Goal: Information Seeking & Learning: Learn about a topic

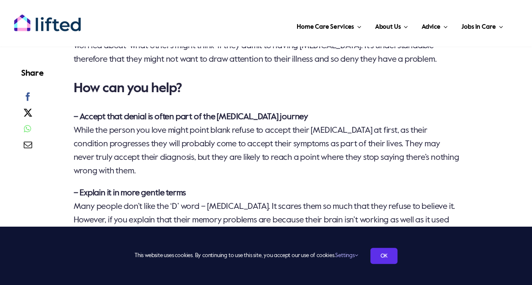
scroll to position [1185, 0]
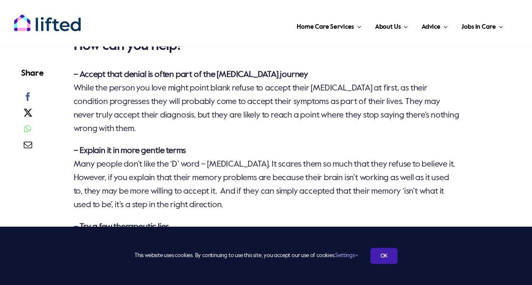
click at [382, 255] on link "OK" at bounding box center [383, 256] width 27 height 16
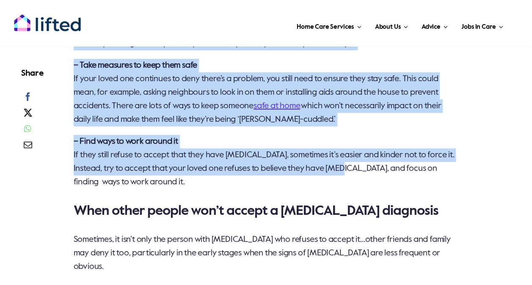
scroll to position [1523, 0]
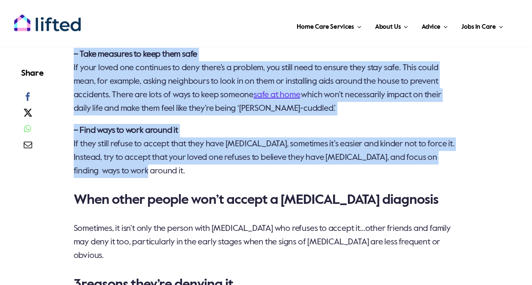
drag, startPoint x: 72, startPoint y: 73, endPoint x: 368, endPoint y: 172, distance: 312.3
click at [368, 172] on div "Nobody wants to be told they have [MEDICAL_DATA], but if the person you love re…" at bounding box center [266, 87] width 403 height 1959
copy div "– Loremi dolo sitame co adipi elit se doe temporin utlabor Etdol mag aliqua eni…"
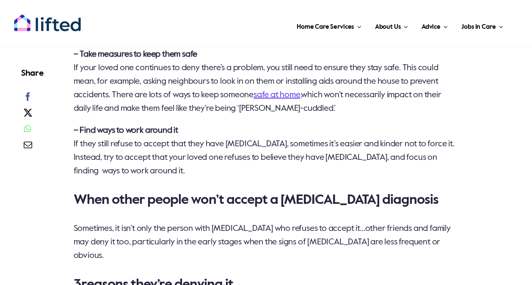
click at [372, 220] on div "Nobody wants to be told they have [MEDICAL_DATA], but if the person you love re…" at bounding box center [266, 87] width 385 height 1959
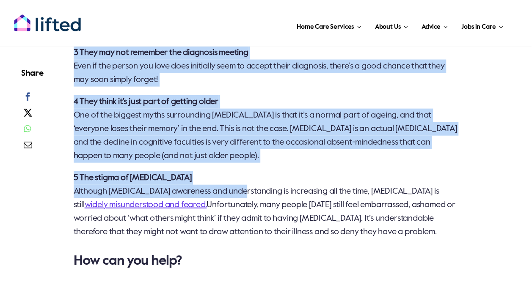
scroll to position [1015, 0]
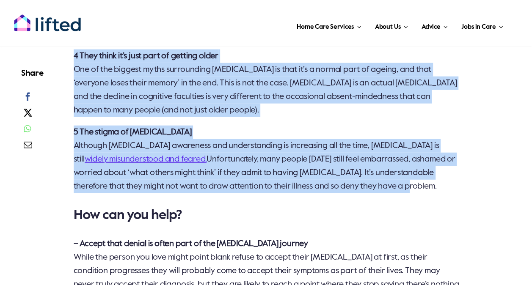
drag, startPoint x: 76, startPoint y: 90, endPoint x: 423, endPoint y: 186, distance: 359.6
copy div "Lore ipsumdo sit ametcons adipis 9 Elit seddo’e tem incidid utlab etdolore Mag …"
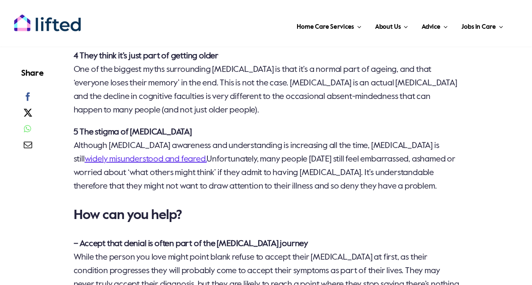
click at [323, 210] on h3 "How can you help?" at bounding box center [266, 215] width 385 height 17
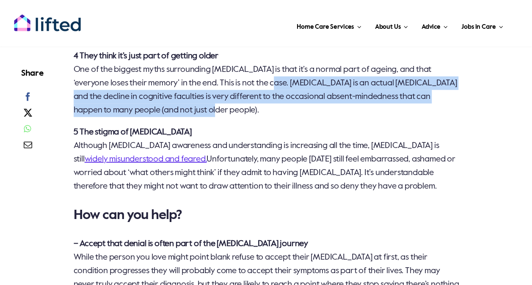
drag, startPoint x: 258, startPoint y: 82, endPoint x: 271, endPoint y: 106, distance: 26.9
click at [271, 106] on p "4 They think it’s just part of getting older One of the biggest myths surroundi…" at bounding box center [266, 84] width 385 height 68
copy p "[MEDICAL_DATA] is an actual [MEDICAL_DATA] and the decline in cognitive faculti…"
click at [246, 115] on p "4 They think it’s just part of getting older One of the biggest myths surroundi…" at bounding box center [266, 84] width 385 height 68
